Goal: Find specific page/section: Find specific page/section

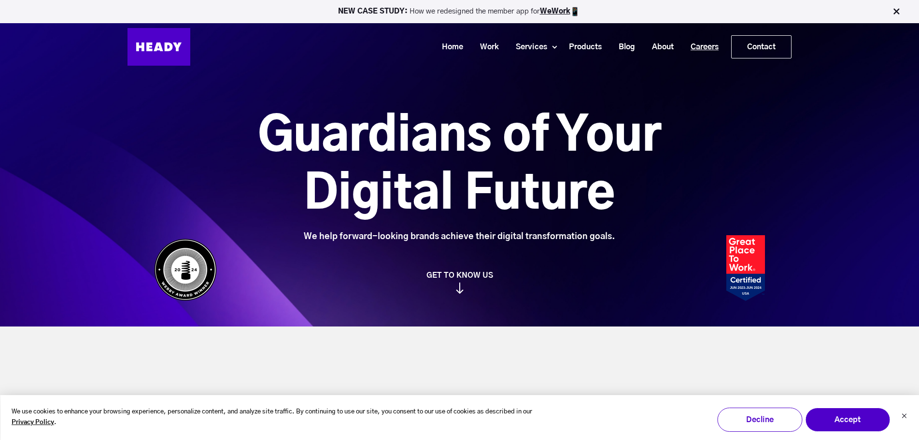
click at [702, 49] on link "Careers" at bounding box center [700, 47] width 45 height 18
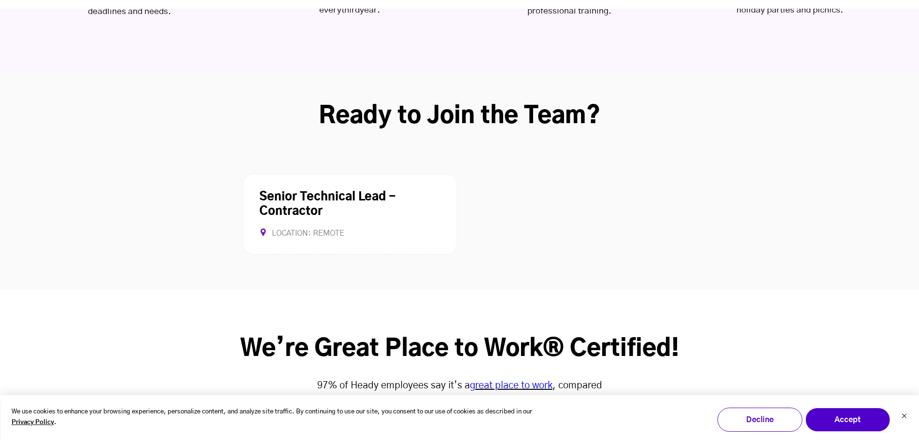
scroll to position [2559, 0]
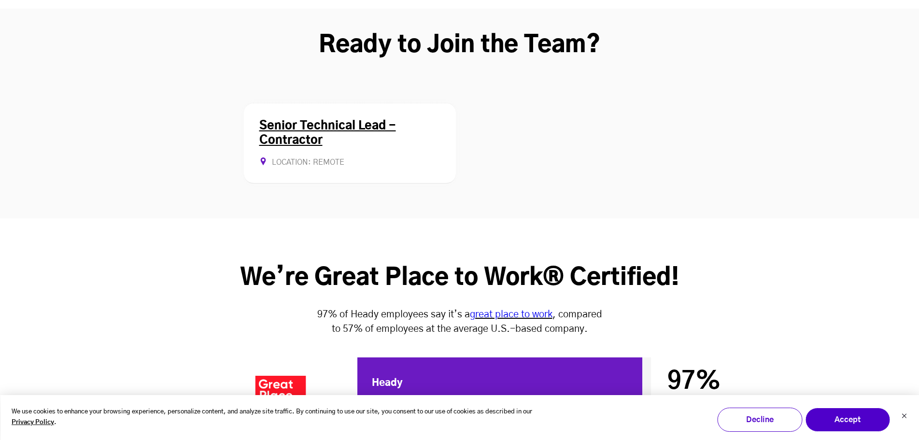
click at [338, 103] on div "Senior Technical Lead - Contractor Location: Remote Contract Allows Remote" at bounding box center [350, 143] width 212 height 81
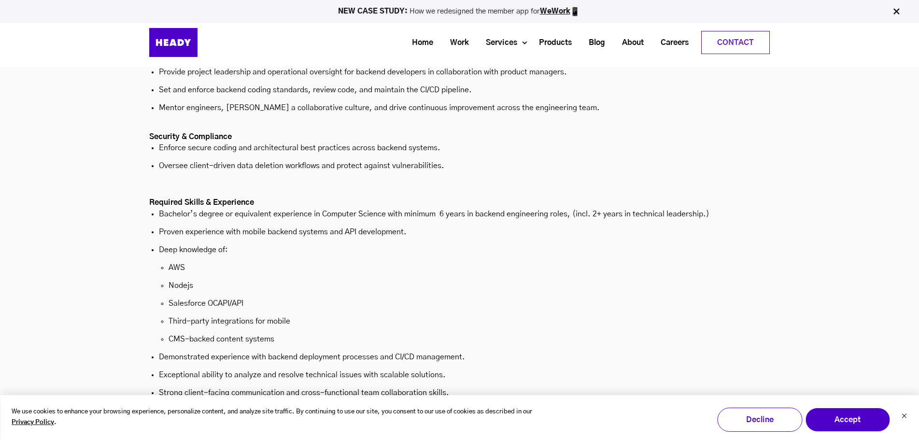
scroll to position [2993, 0]
